Goal: Task Accomplishment & Management: Complete application form

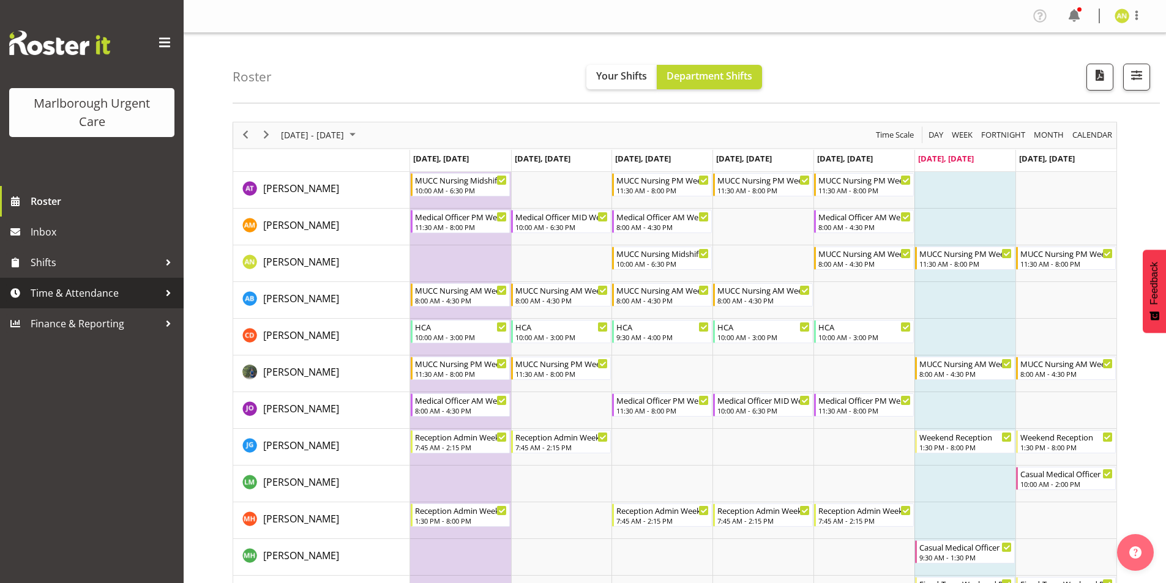
click at [168, 294] on div at bounding box center [168, 293] width 18 height 18
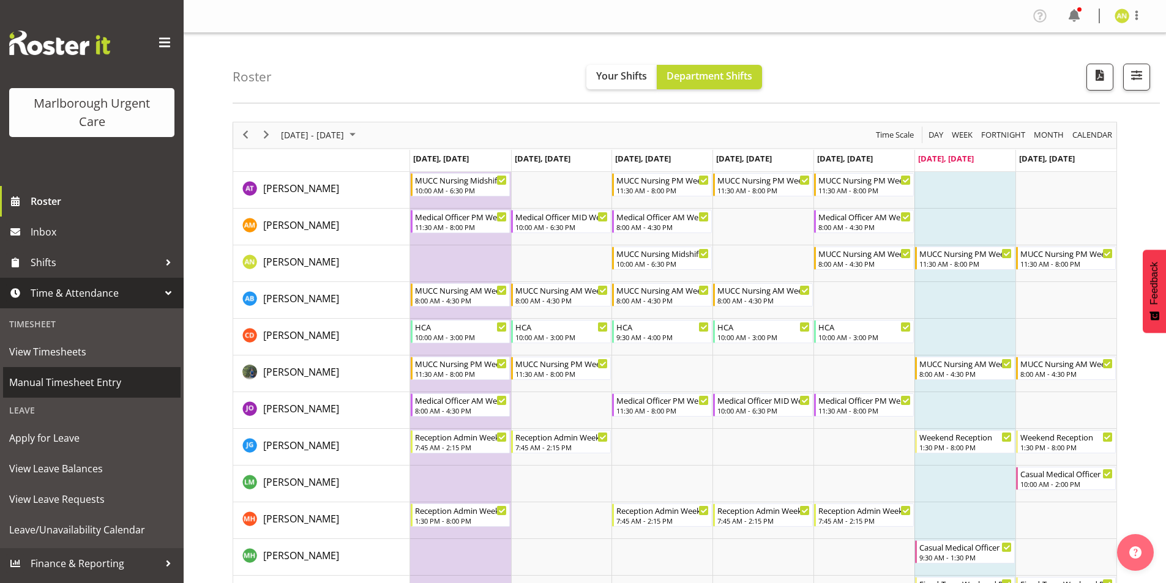
click at [81, 378] on span "Manual Timesheet Entry" at bounding box center [91, 382] width 165 height 18
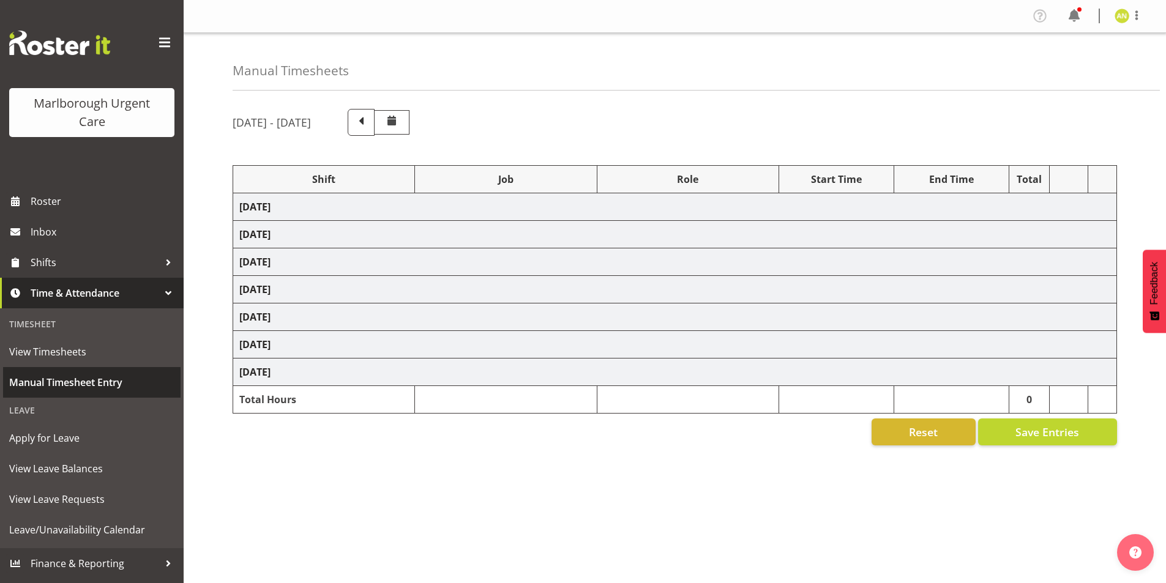
select select "80939"
select select "80892"
select select "80895"
select select "1562"
select select "80895"
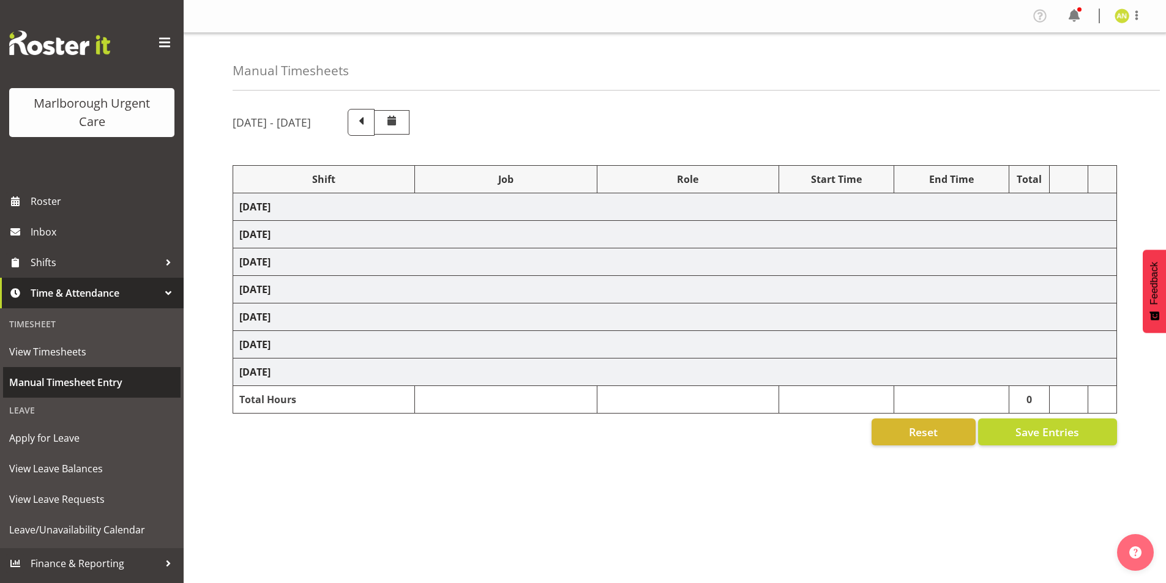
select select "1562"
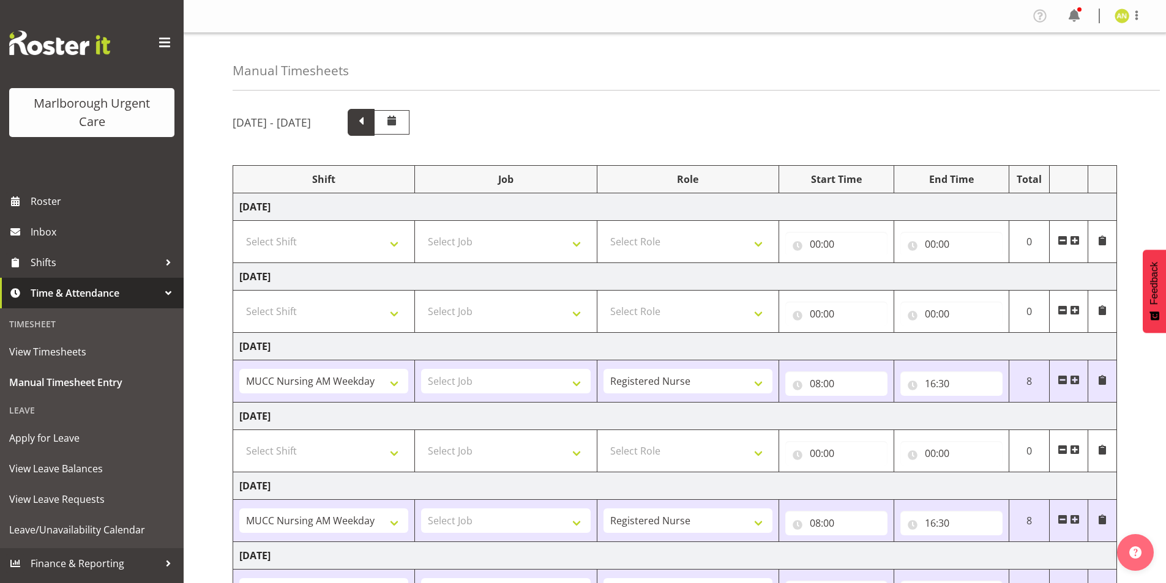
click at [369, 125] on span at bounding box center [361, 121] width 16 height 16
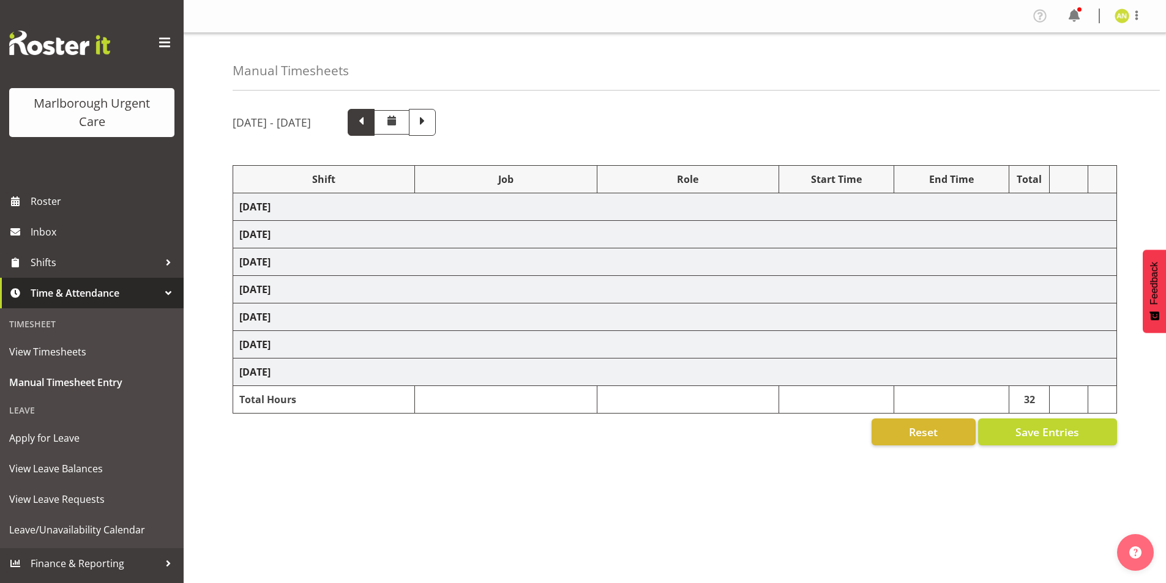
select select "80939"
select select "80893"
select select "80892"
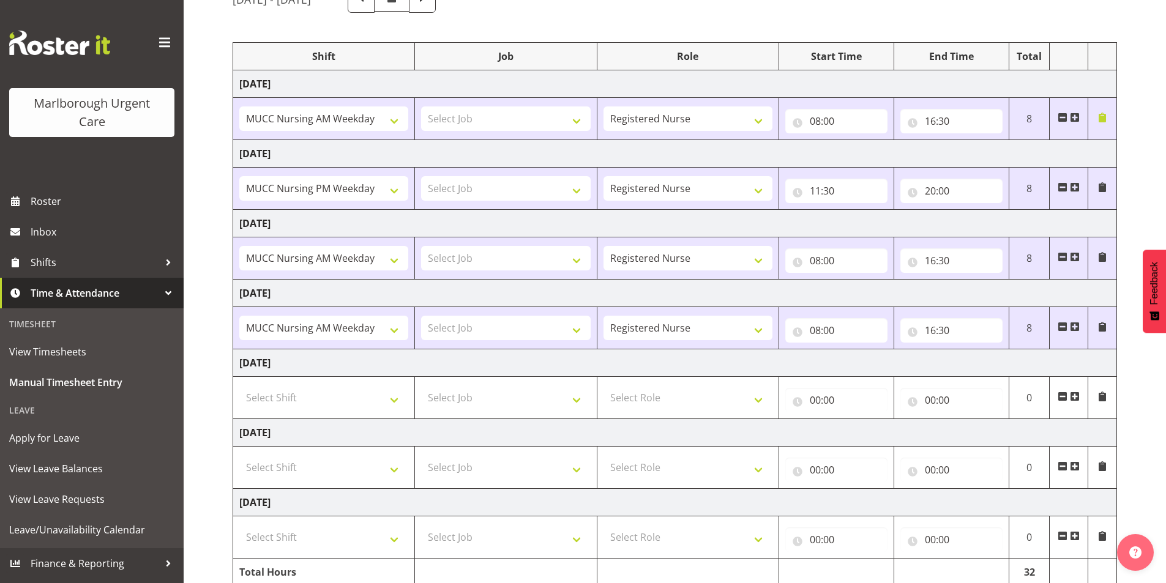
scroll to position [176, 0]
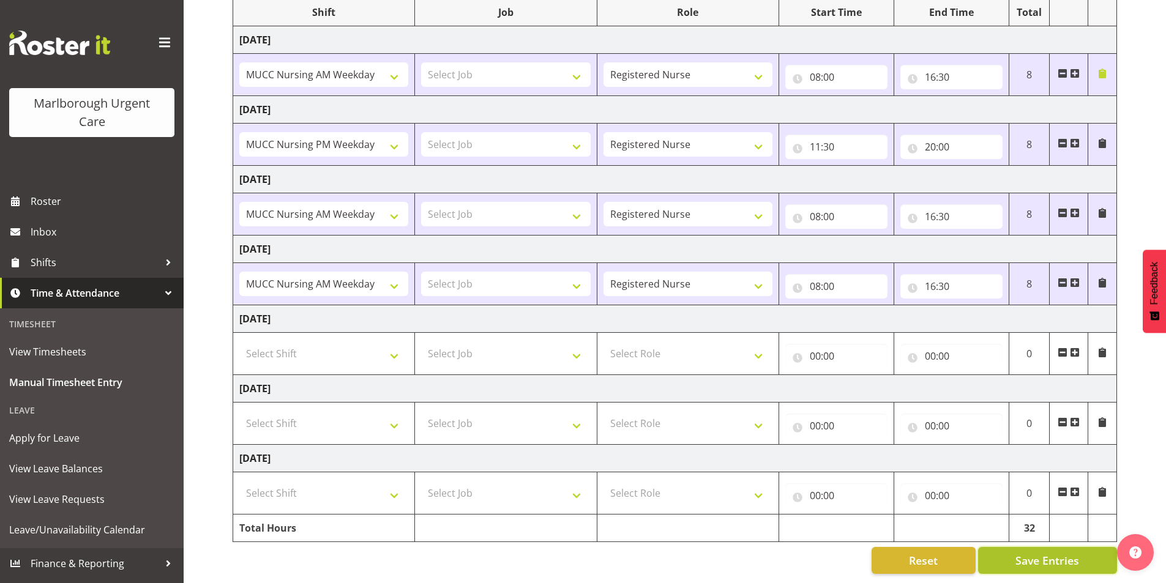
click at [1062, 555] on span "Save Entries" at bounding box center [1048, 561] width 64 height 16
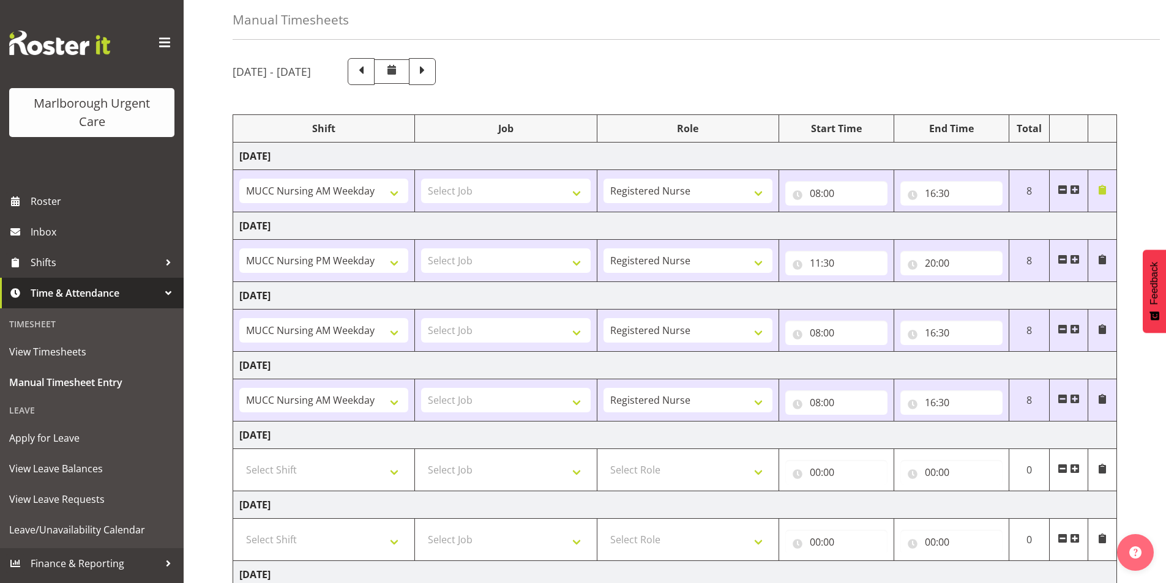
scroll to position [0, 0]
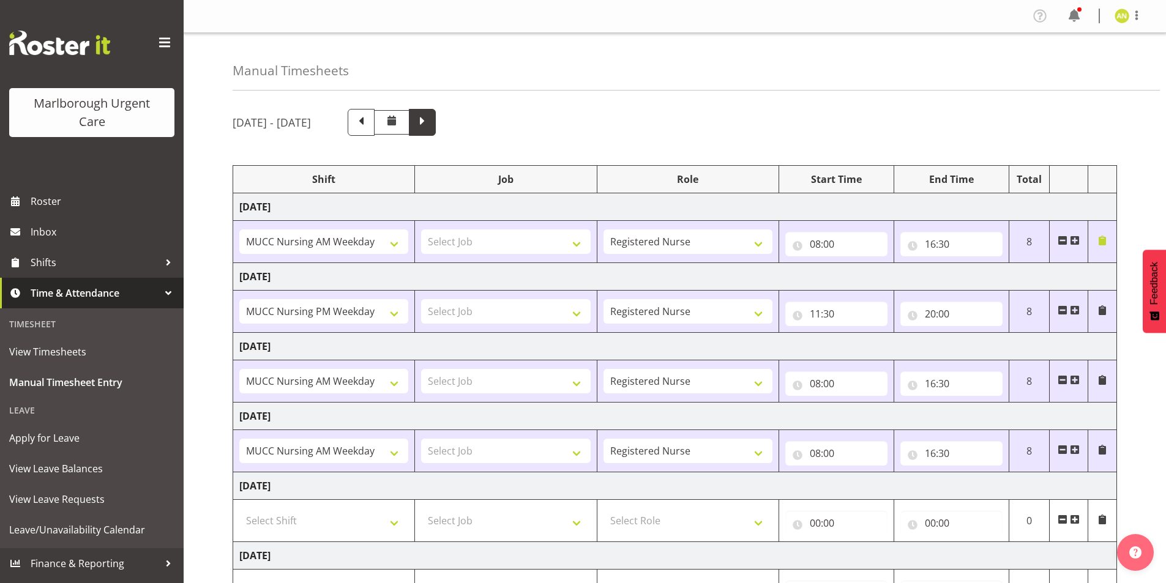
click at [430, 124] on span at bounding box center [422, 121] width 16 height 16
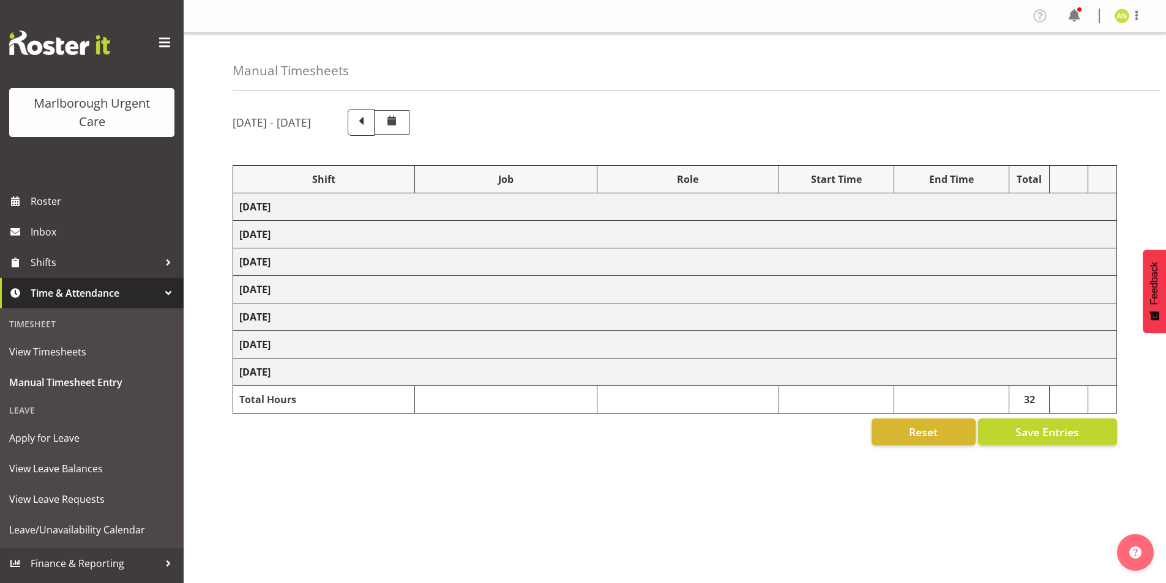
select select "80939"
select select "80892"
select select "80895"
select select "1562"
select select "80895"
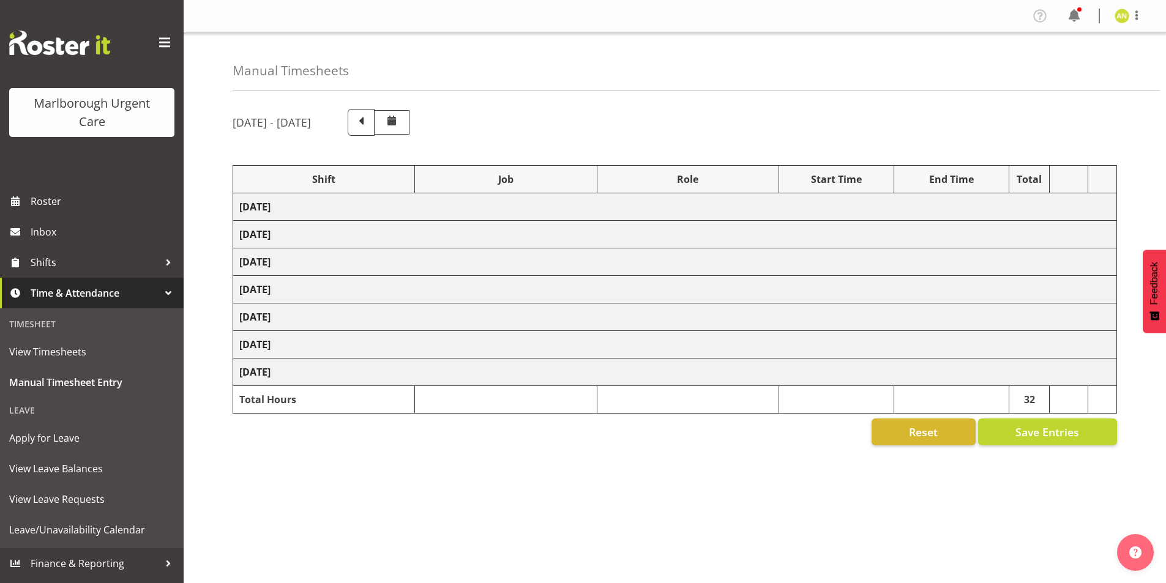
select select "1562"
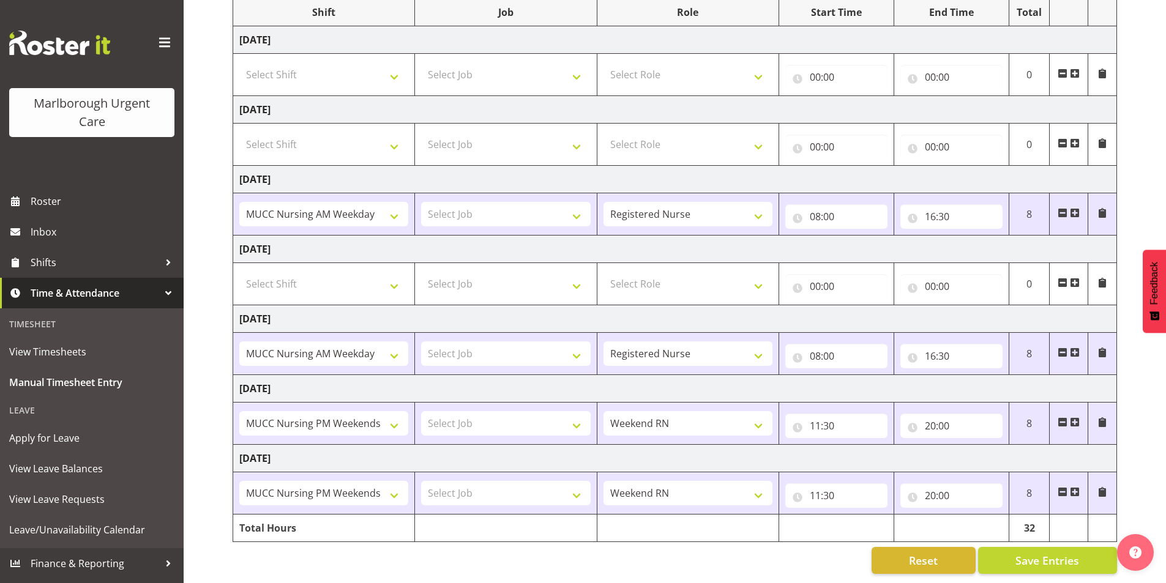
scroll to position [176, 0]
click at [999, 552] on button "Save Entries" at bounding box center [1047, 560] width 139 height 27
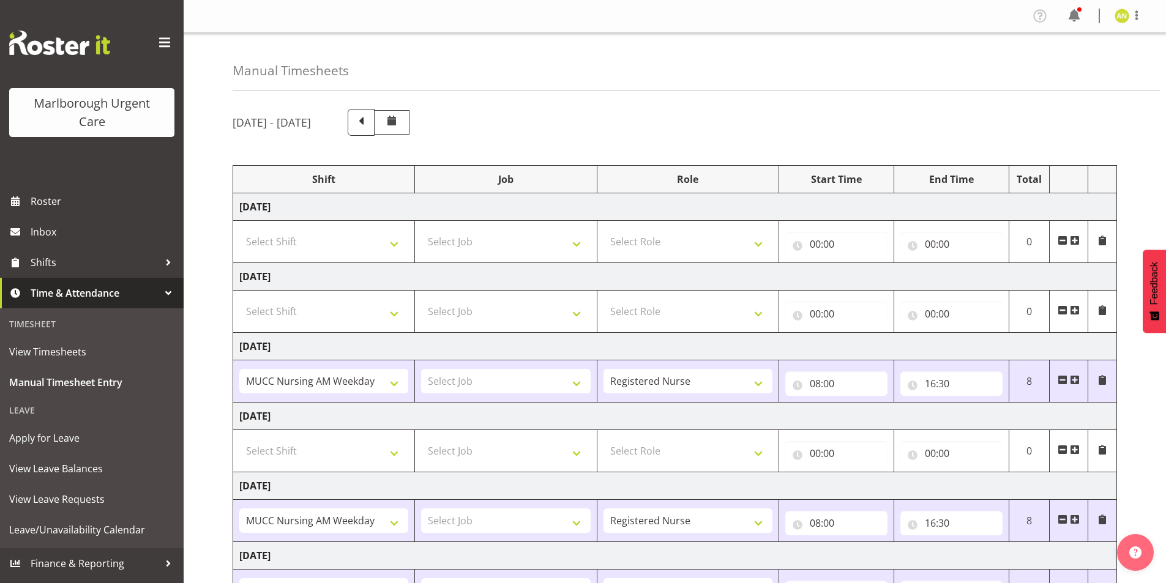
click at [160, 41] on span at bounding box center [165, 43] width 20 height 20
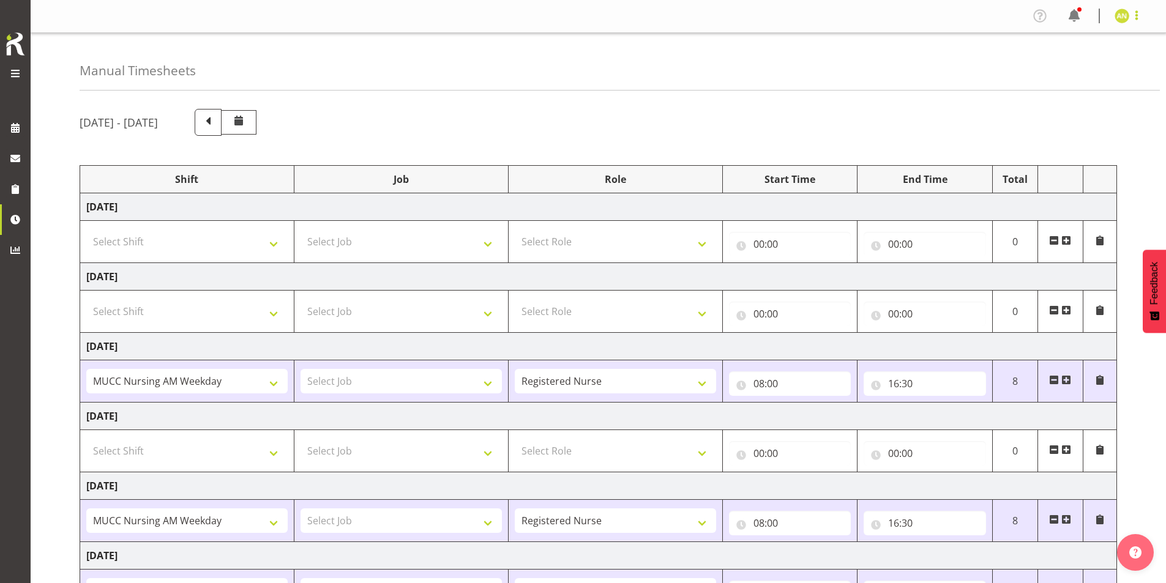
click at [1138, 22] on span at bounding box center [1137, 15] width 15 height 15
click at [1097, 65] on link "Log Out" at bounding box center [1086, 64] width 118 height 22
